Goal: Entertainment & Leisure: Consume media (video, audio)

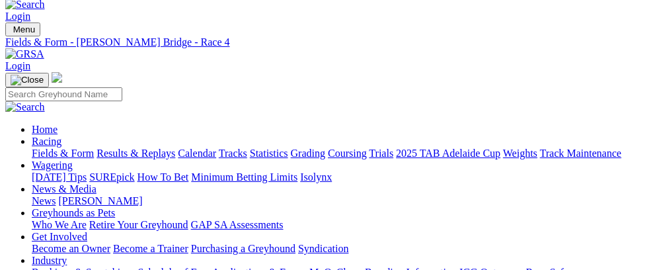
scroll to position [0, 54]
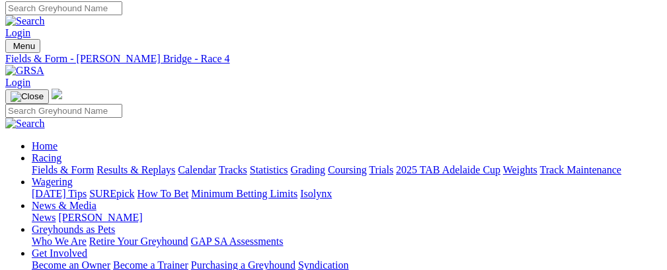
scroll to position [0, 0]
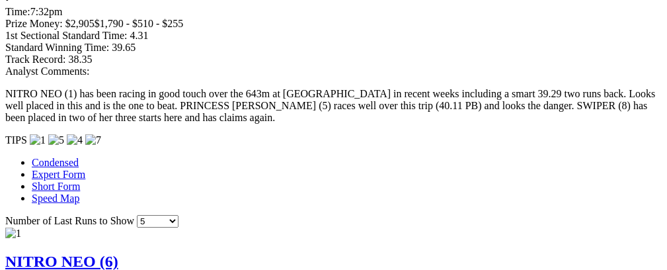
scroll to position [0, 50]
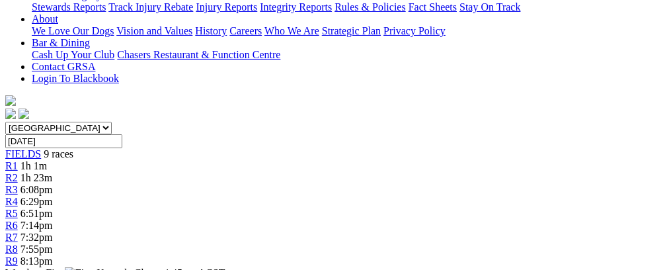
scroll to position [0, 0]
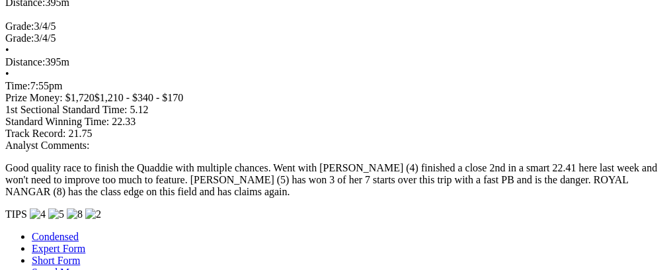
scroll to position [0, 57]
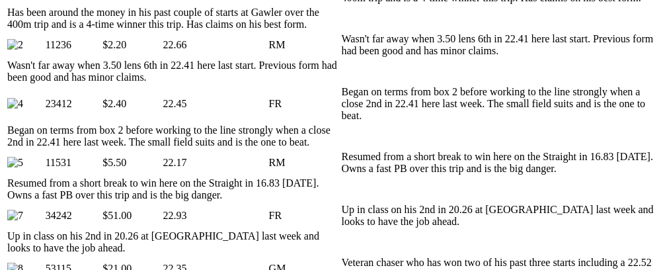
scroll to position [0, 0]
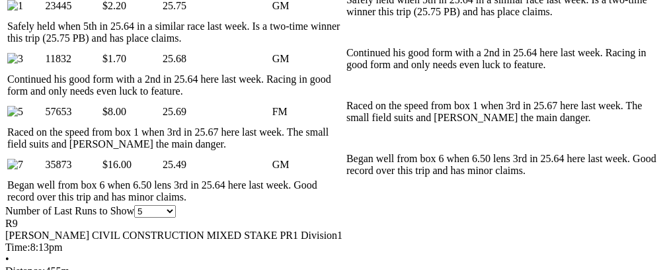
scroll to position [681, 0]
